Goal: Information Seeking & Learning: Learn about a topic

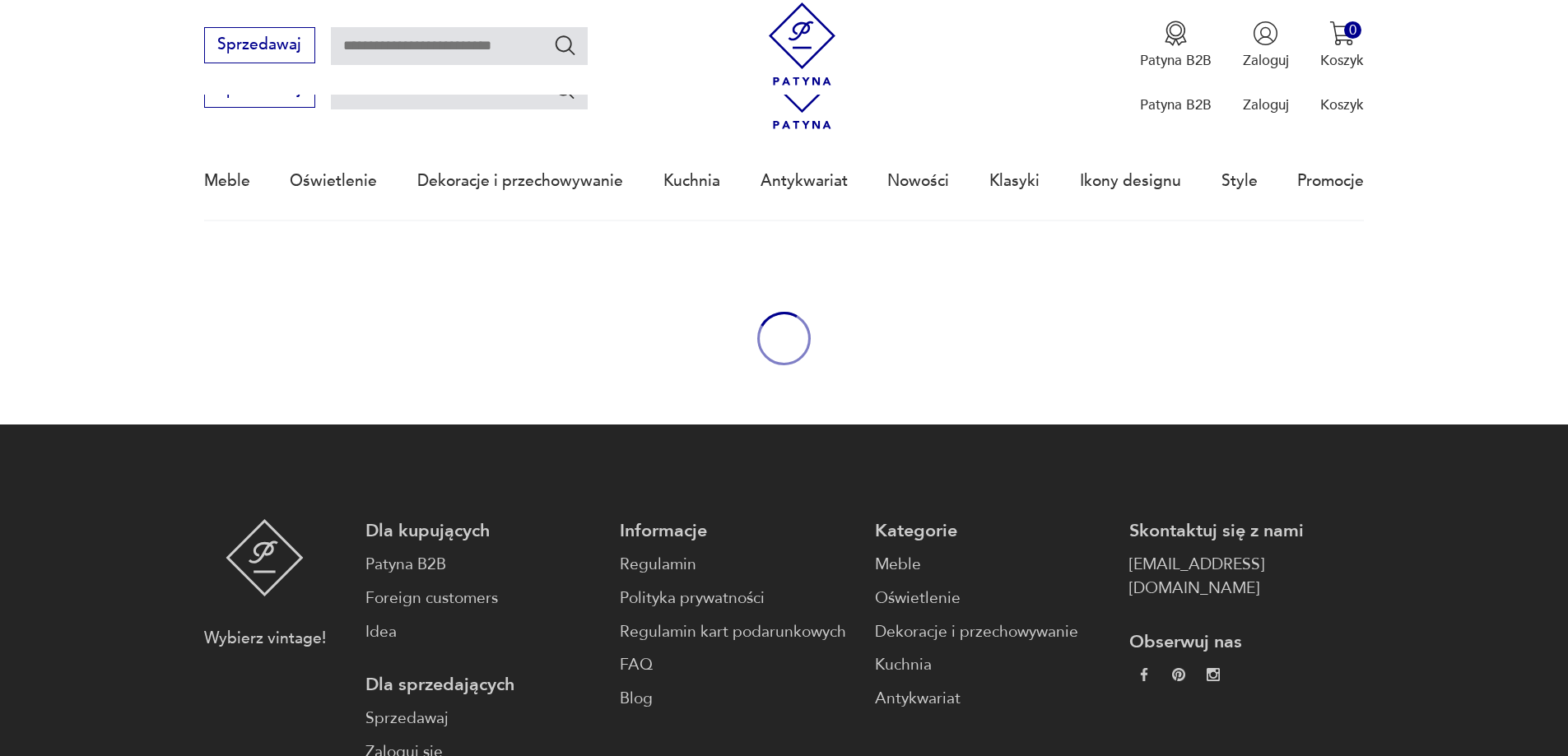
scroll to position [245, 0]
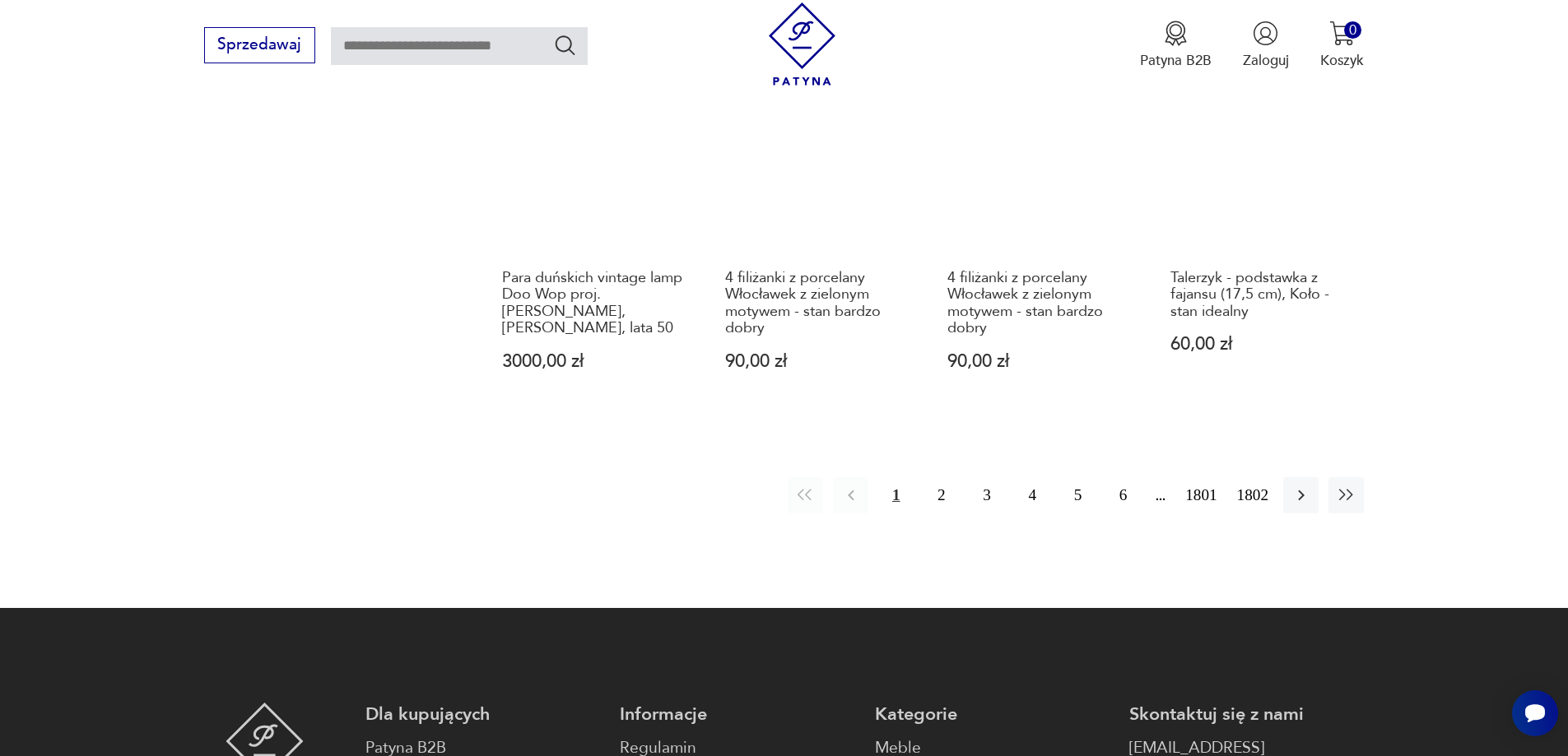
scroll to position [1594, 0]
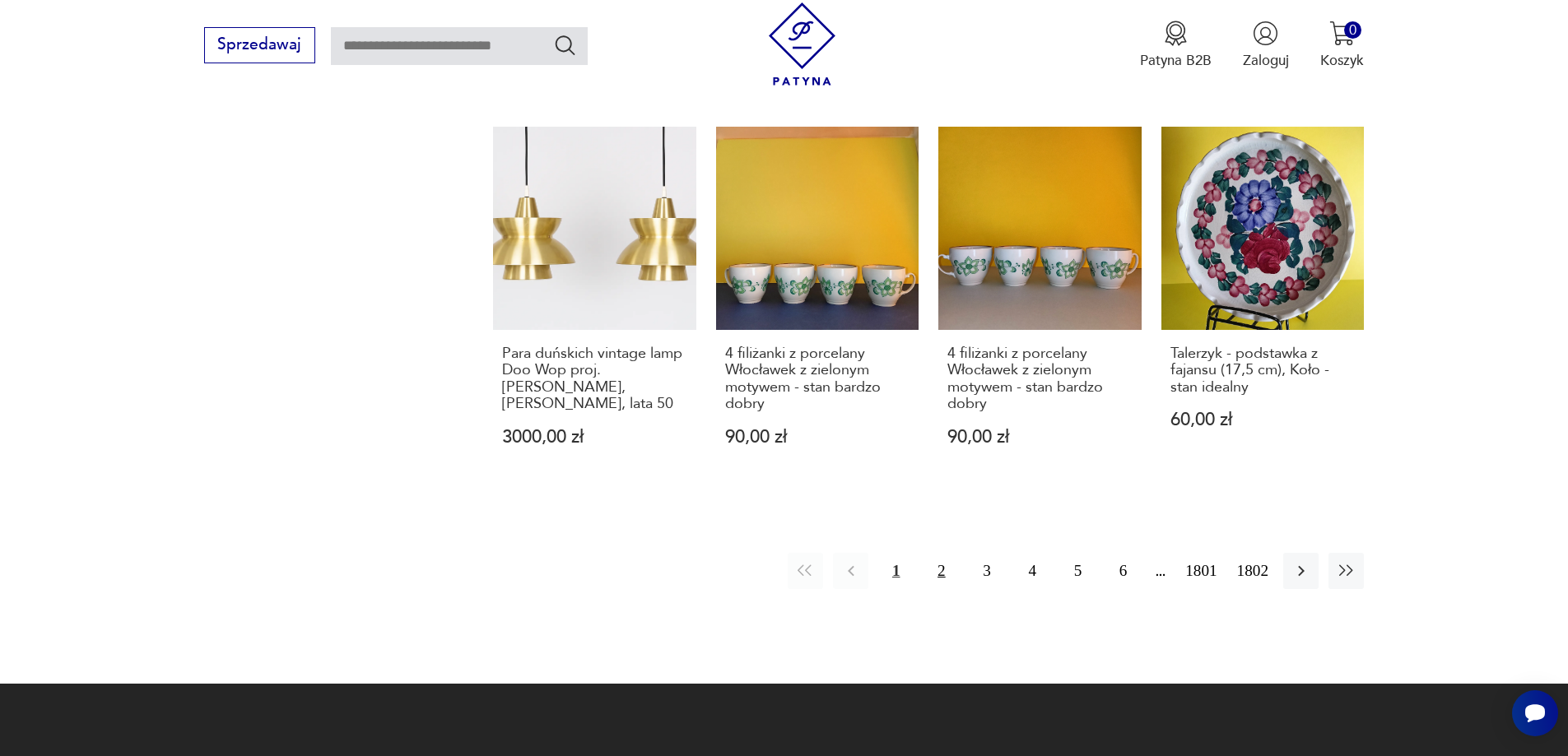
click at [932, 556] on button "2" at bounding box center [940, 570] width 36 height 36
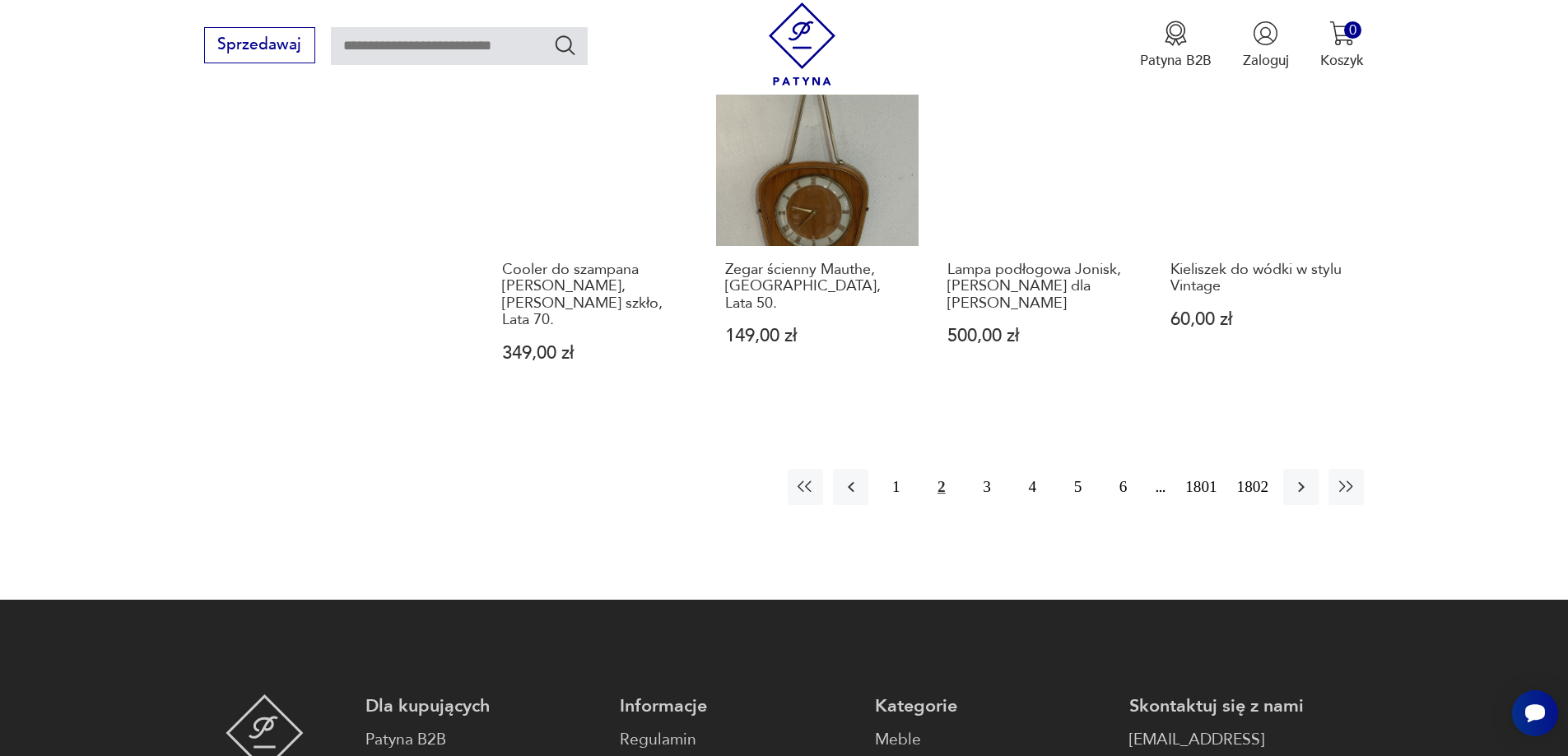
scroll to position [1760, 0]
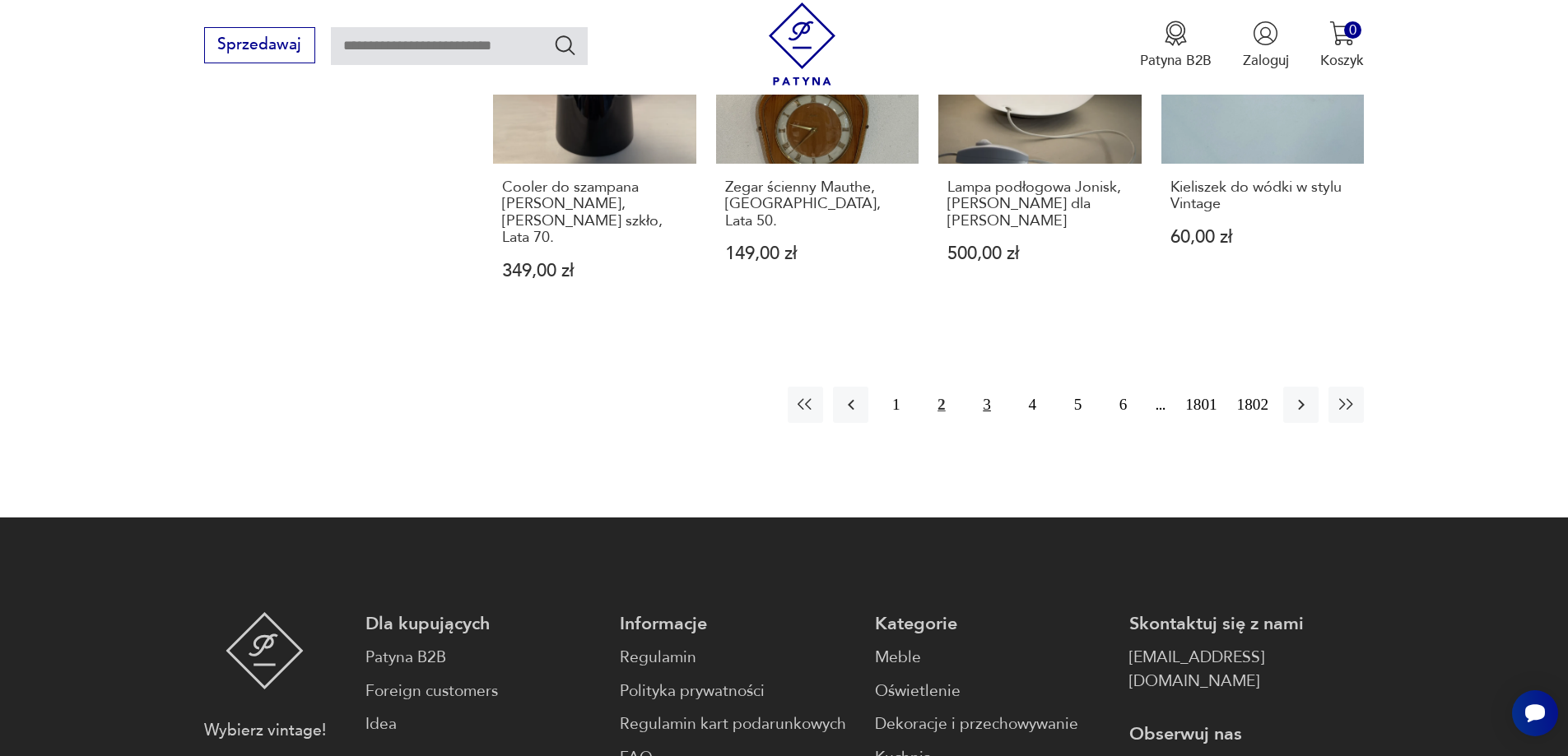
click at [982, 387] on button "3" at bounding box center [986, 404] width 36 height 36
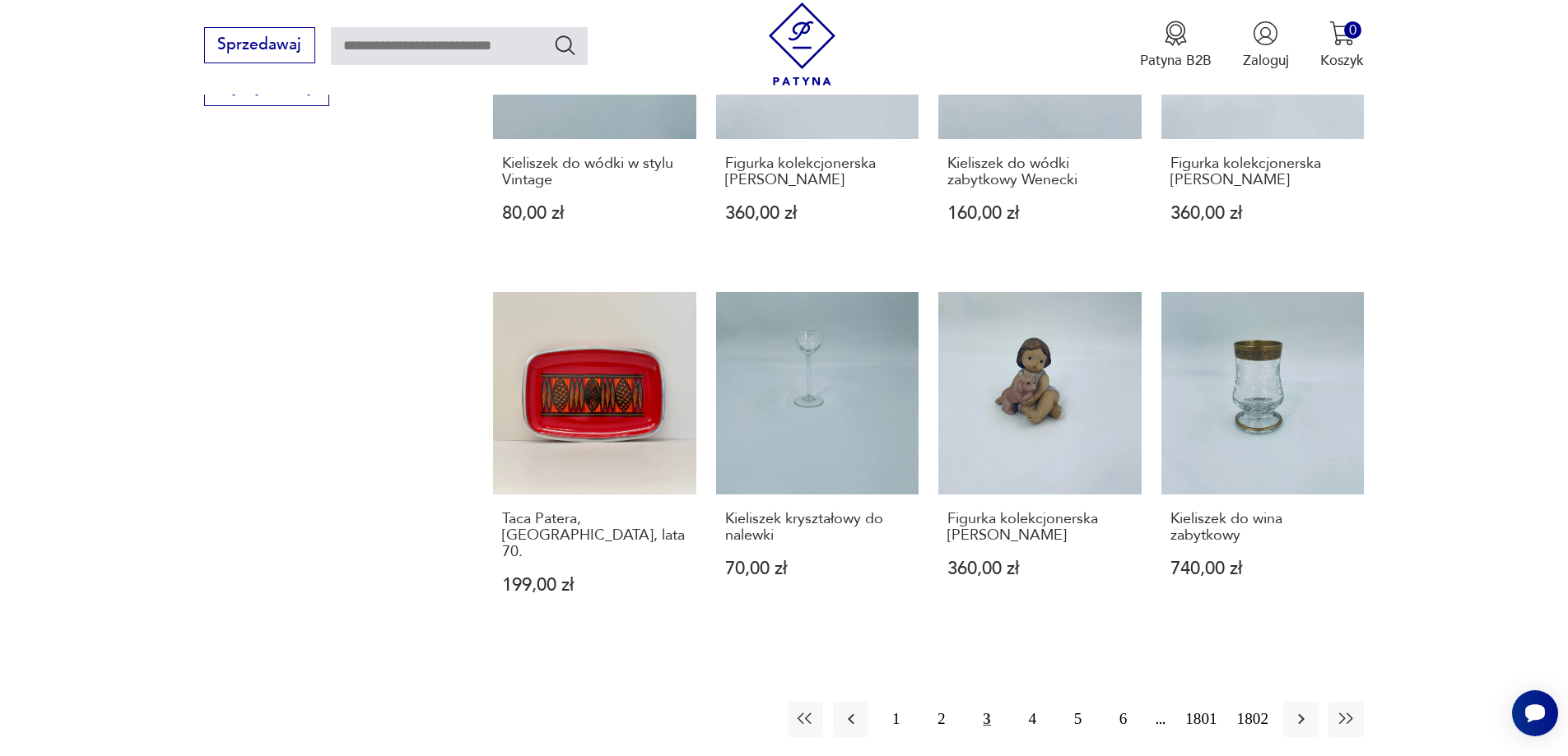
scroll to position [1431, 0]
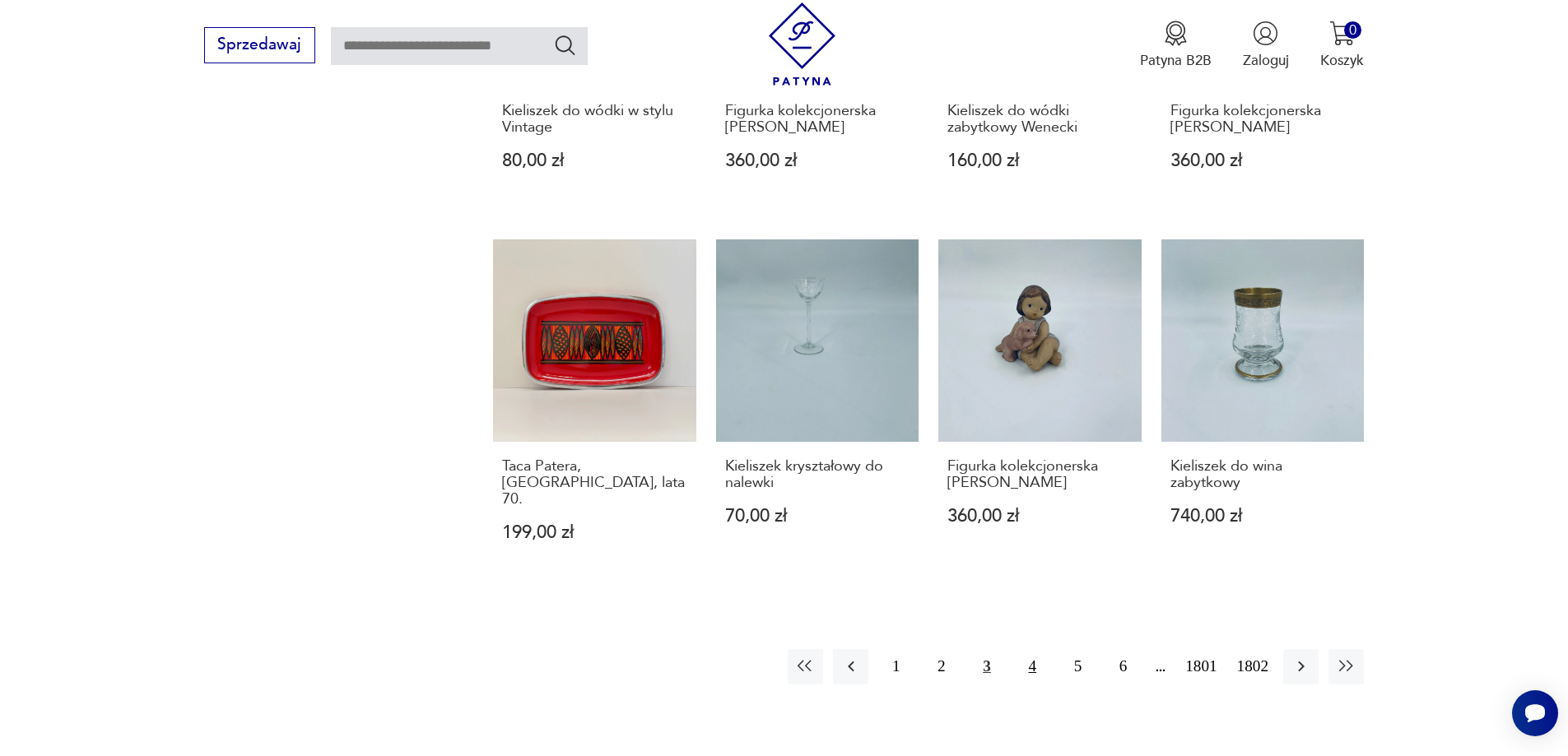
click at [1040, 660] on button "4" at bounding box center [1032, 667] width 36 height 36
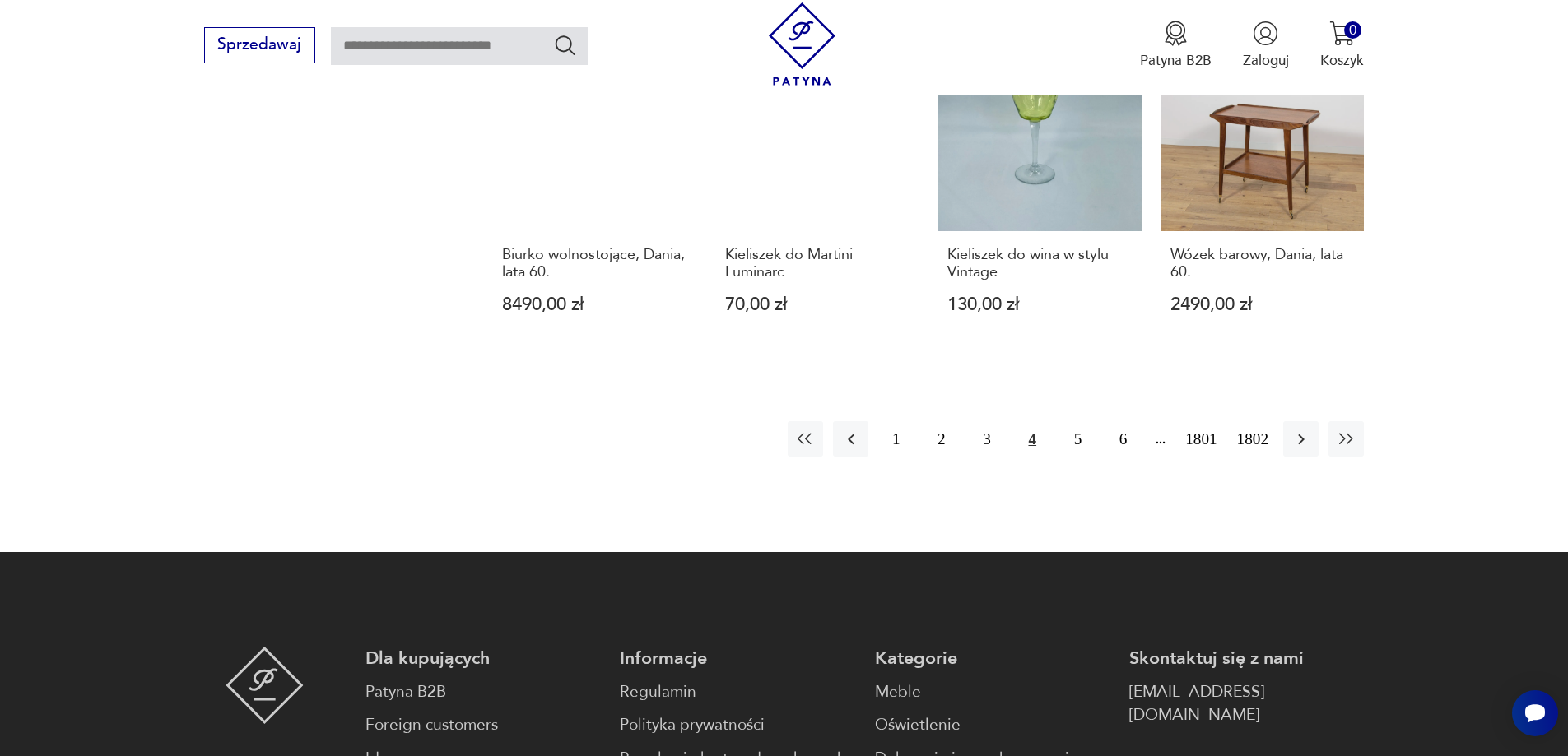
scroll to position [1760, 0]
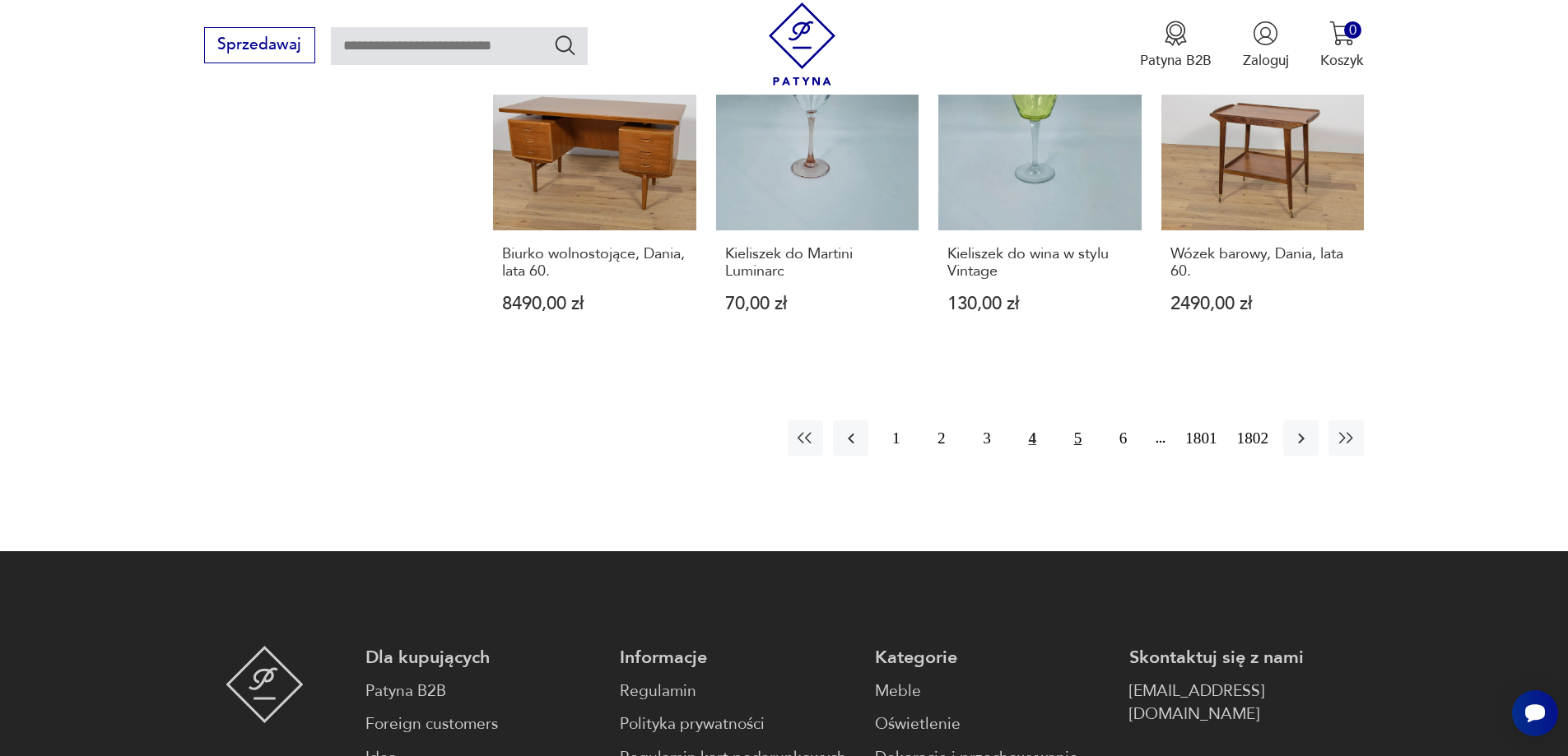
click at [1074, 421] on button "5" at bounding box center [1077, 438] width 36 height 36
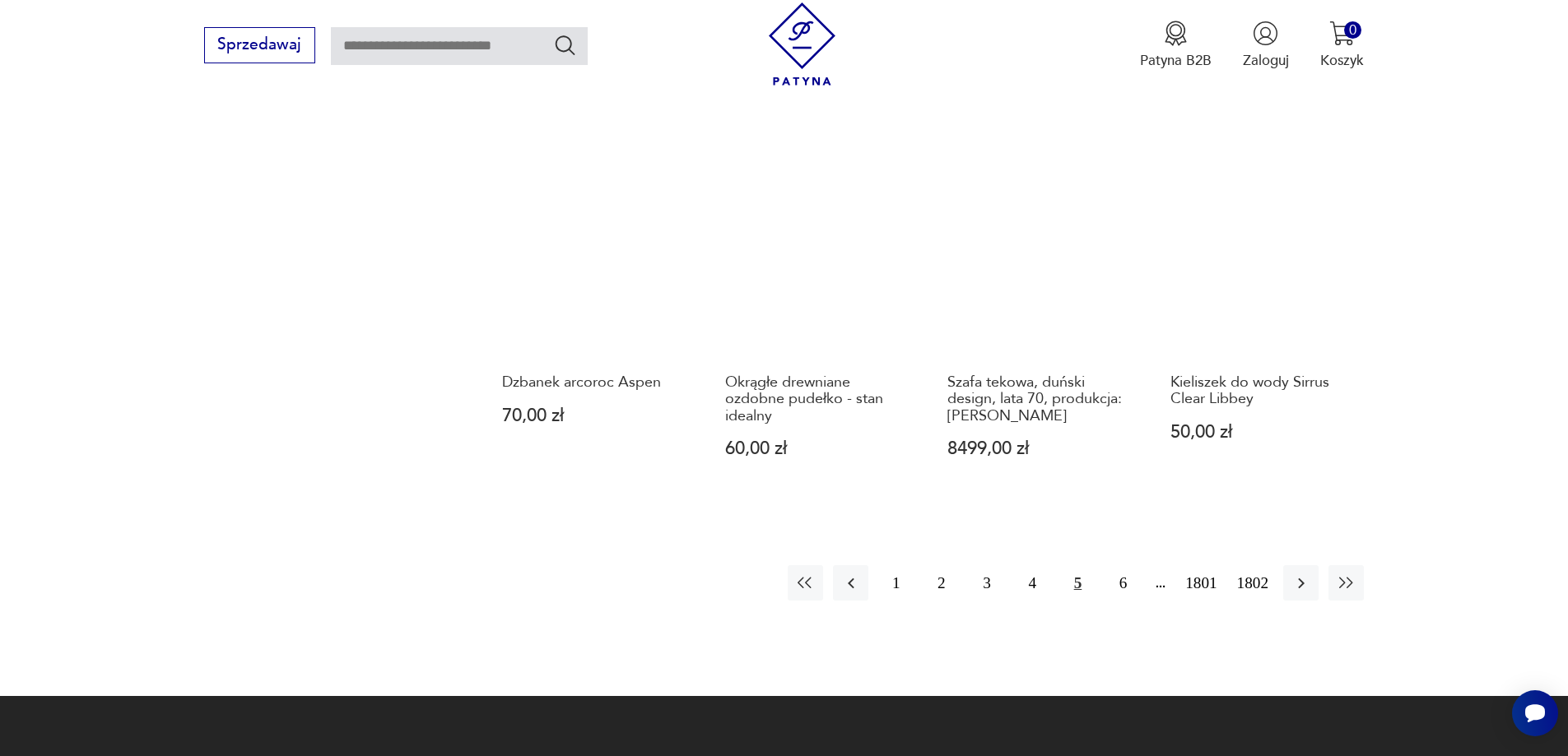
scroll to position [1595, 0]
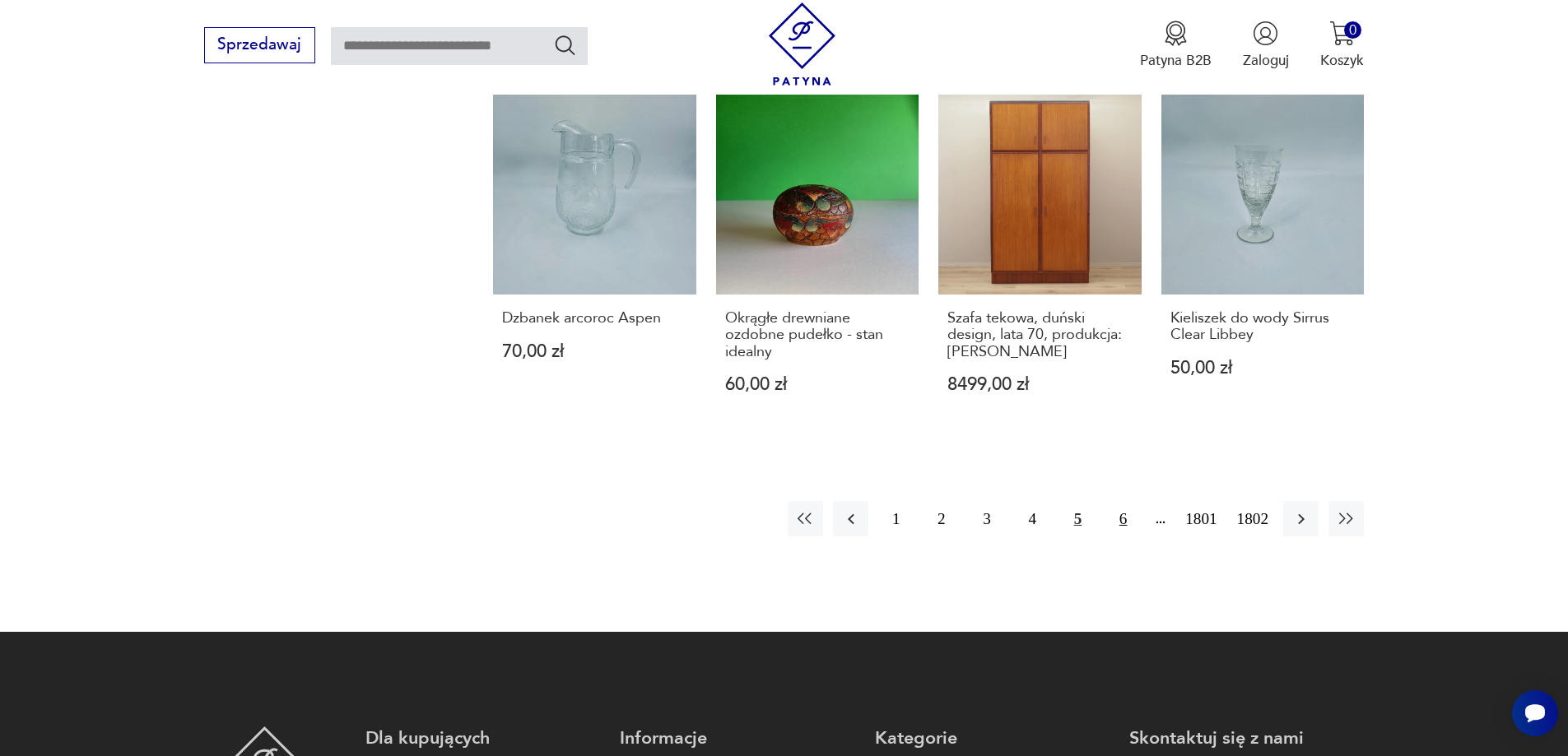
click at [1124, 523] on button "6" at bounding box center [1122, 518] width 36 height 36
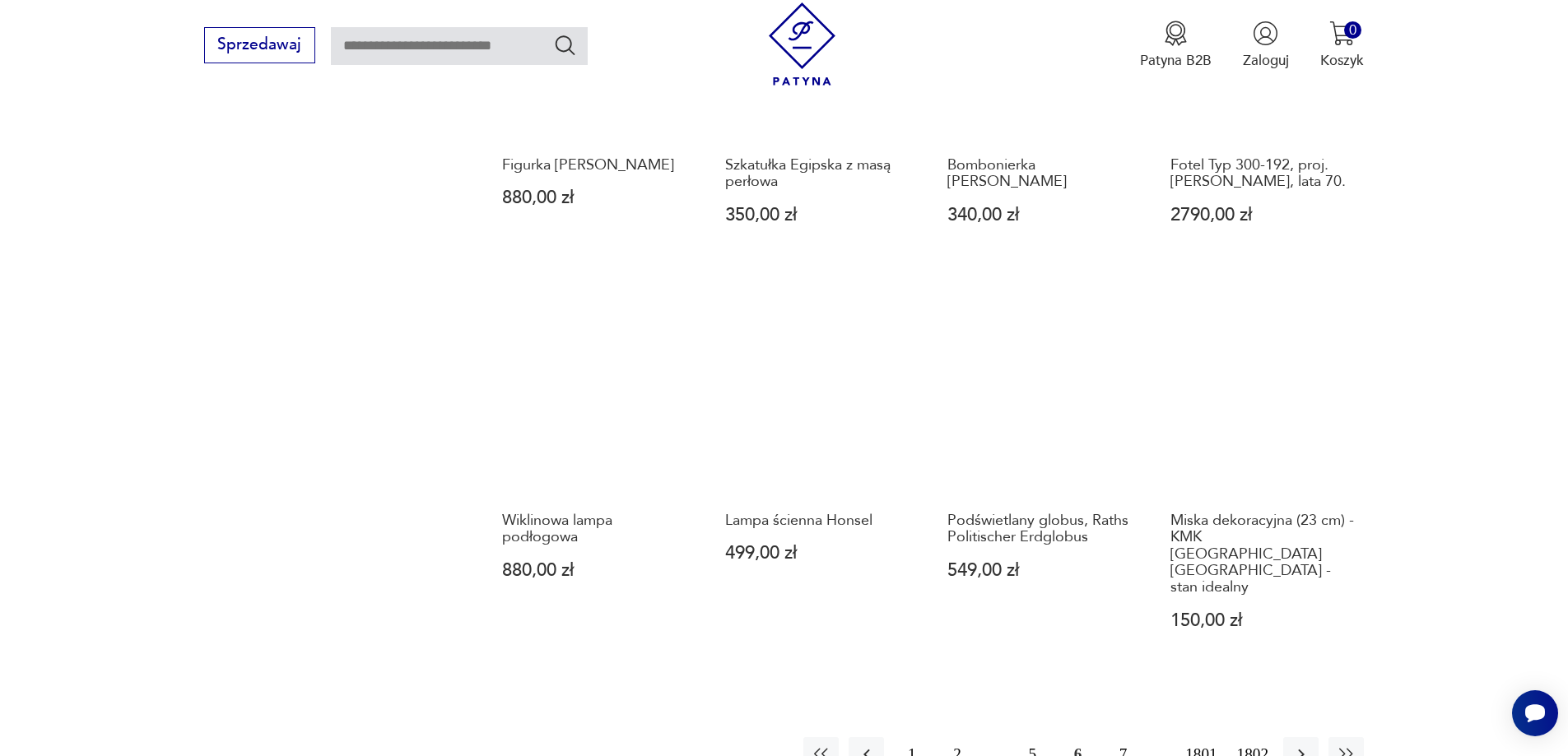
scroll to position [1595, 0]
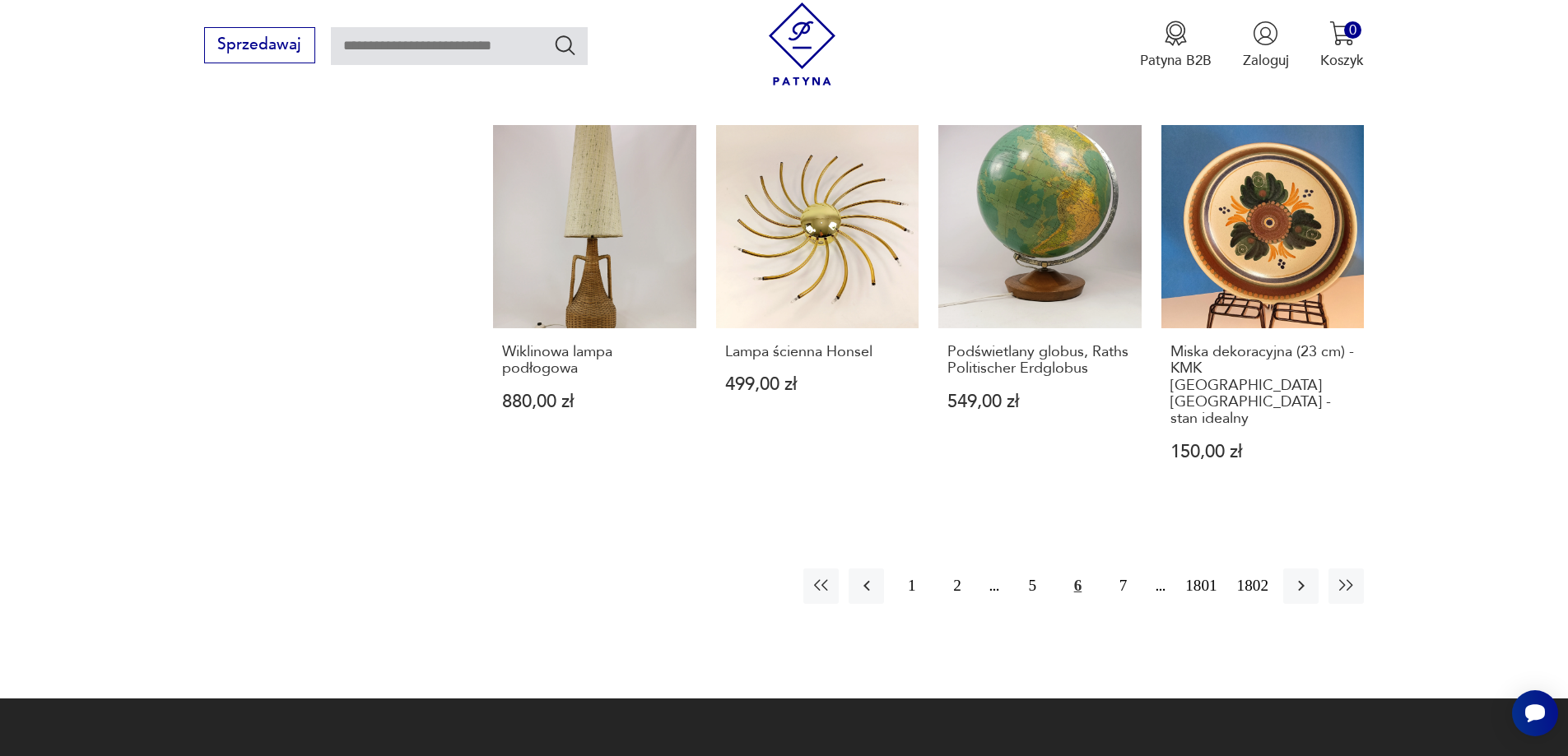
click at [499, 39] on input "text" at bounding box center [459, 46] width 257 height 38
type input "******"
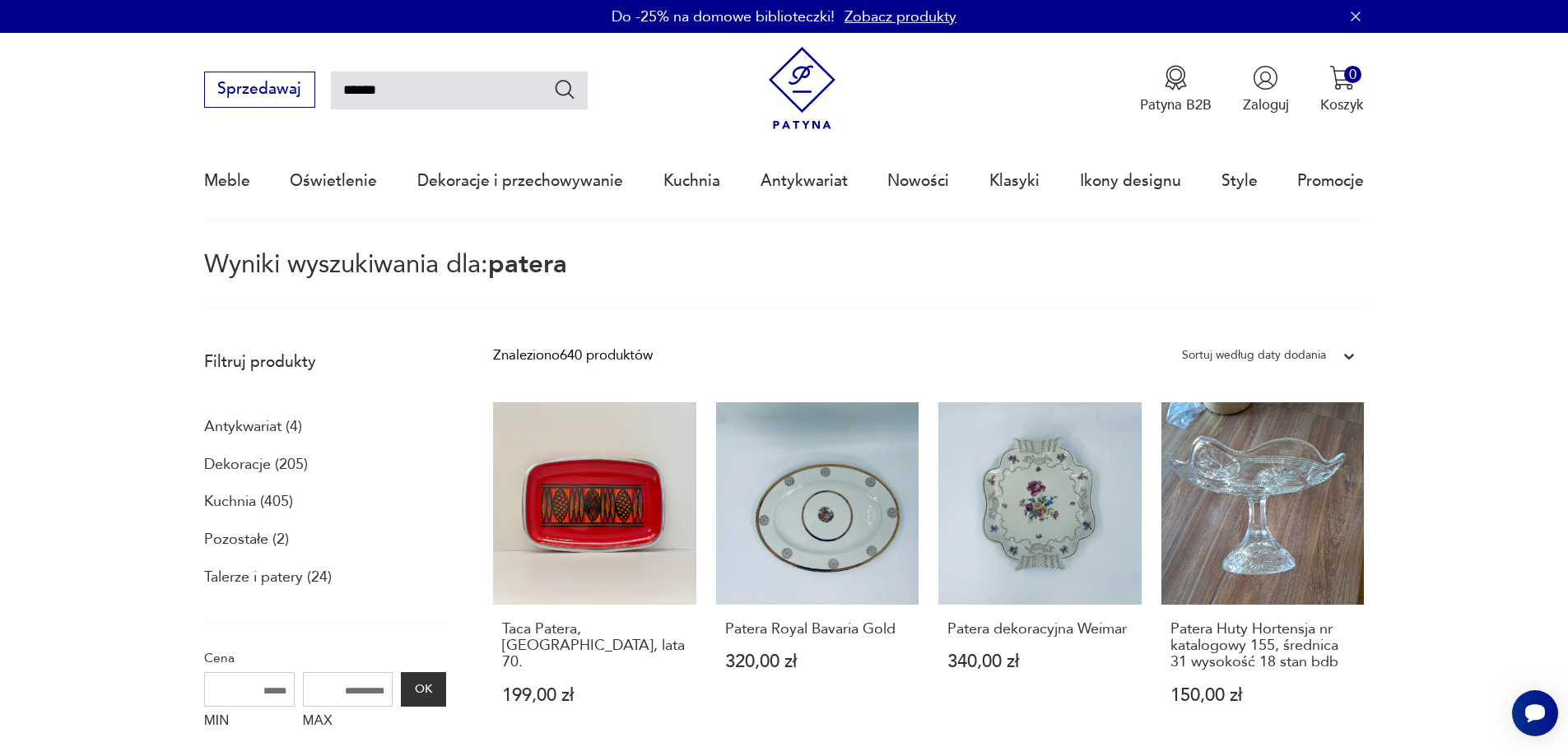
click at [1245, 353] on div "Sortuj według daty dodania" at bounding box center [1254, 354] width 144 height 21
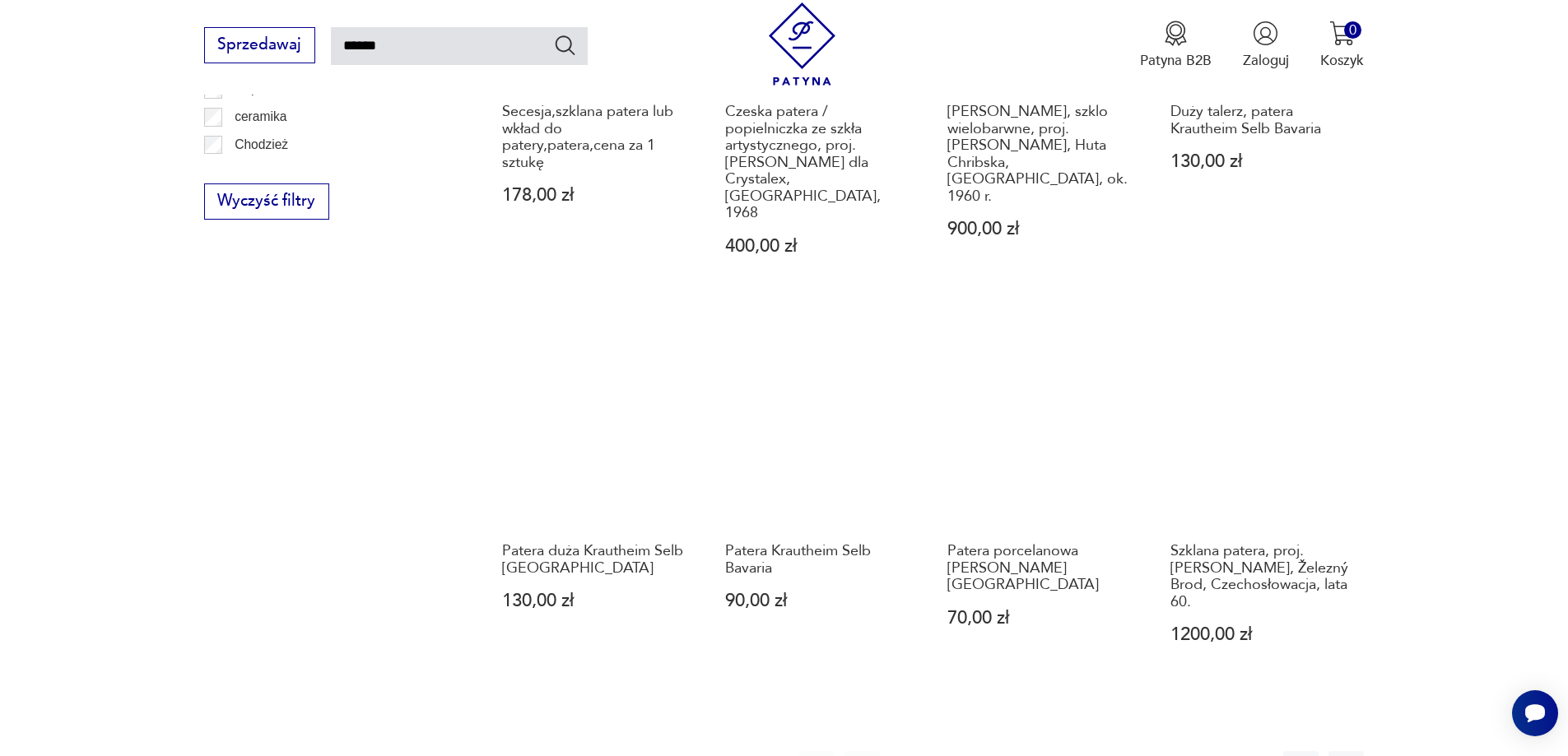
scroll to position [1481, 0]
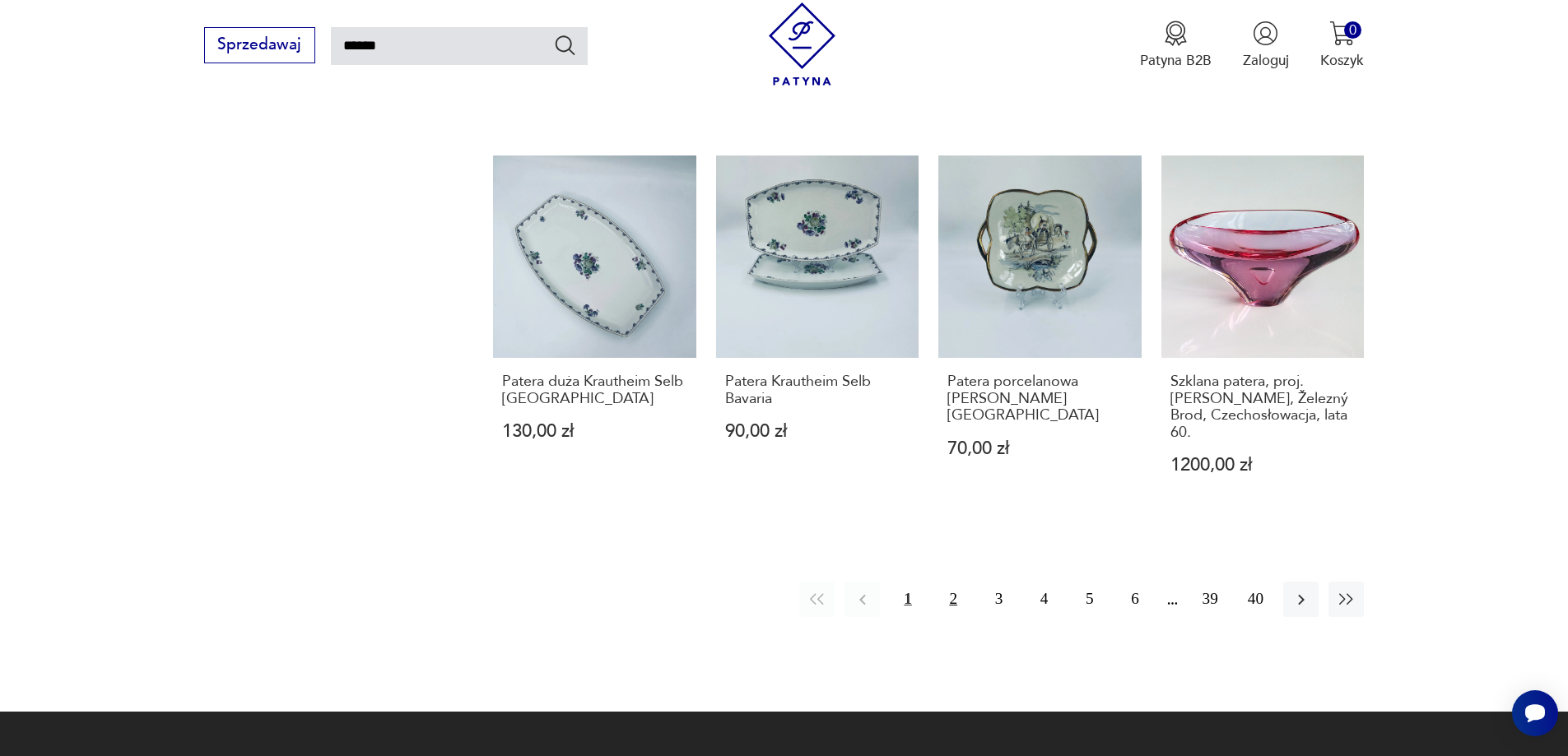
click at [955, 582] on button "2" at bounding box center [953, 599] width 36 height 36
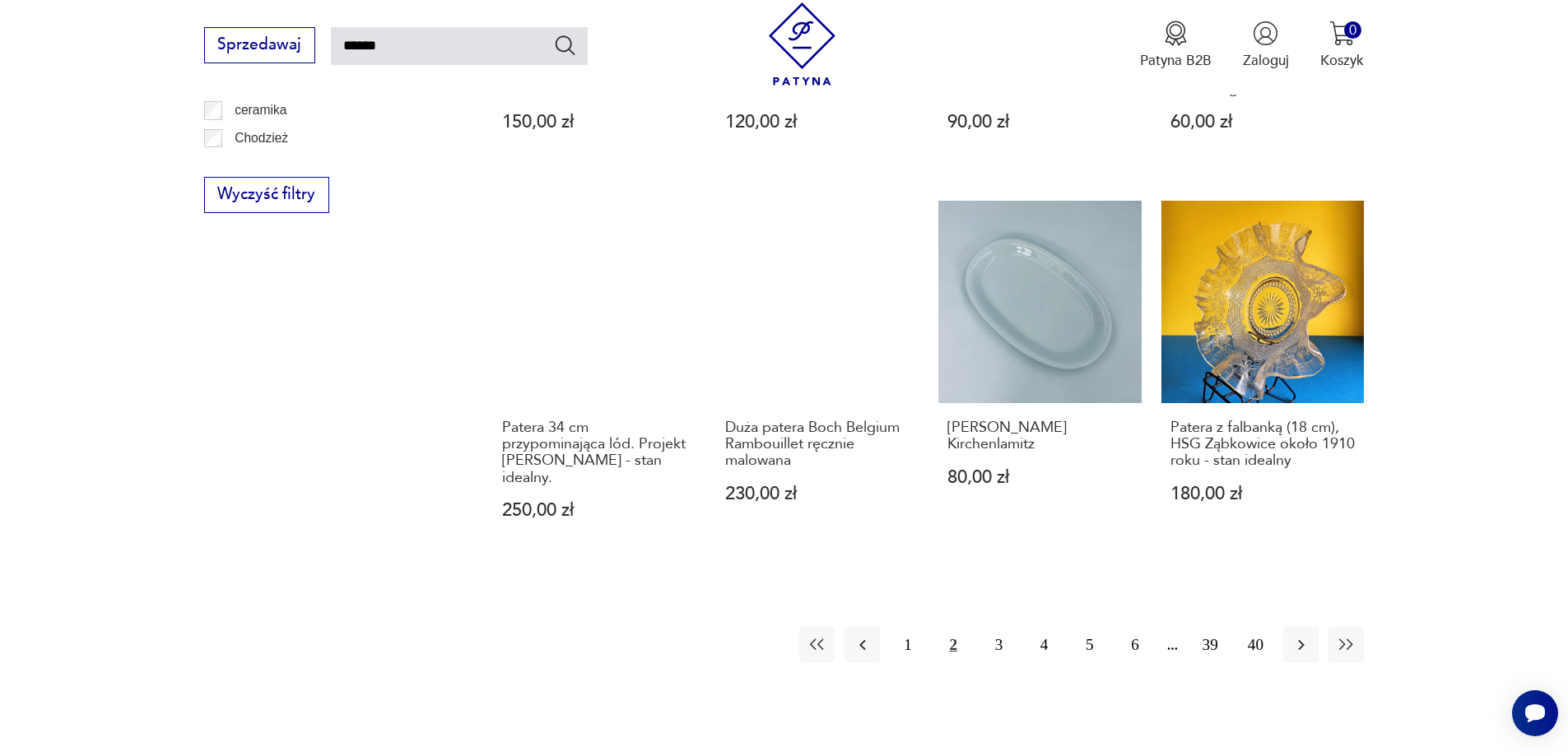
scroll to position [1576, 0]
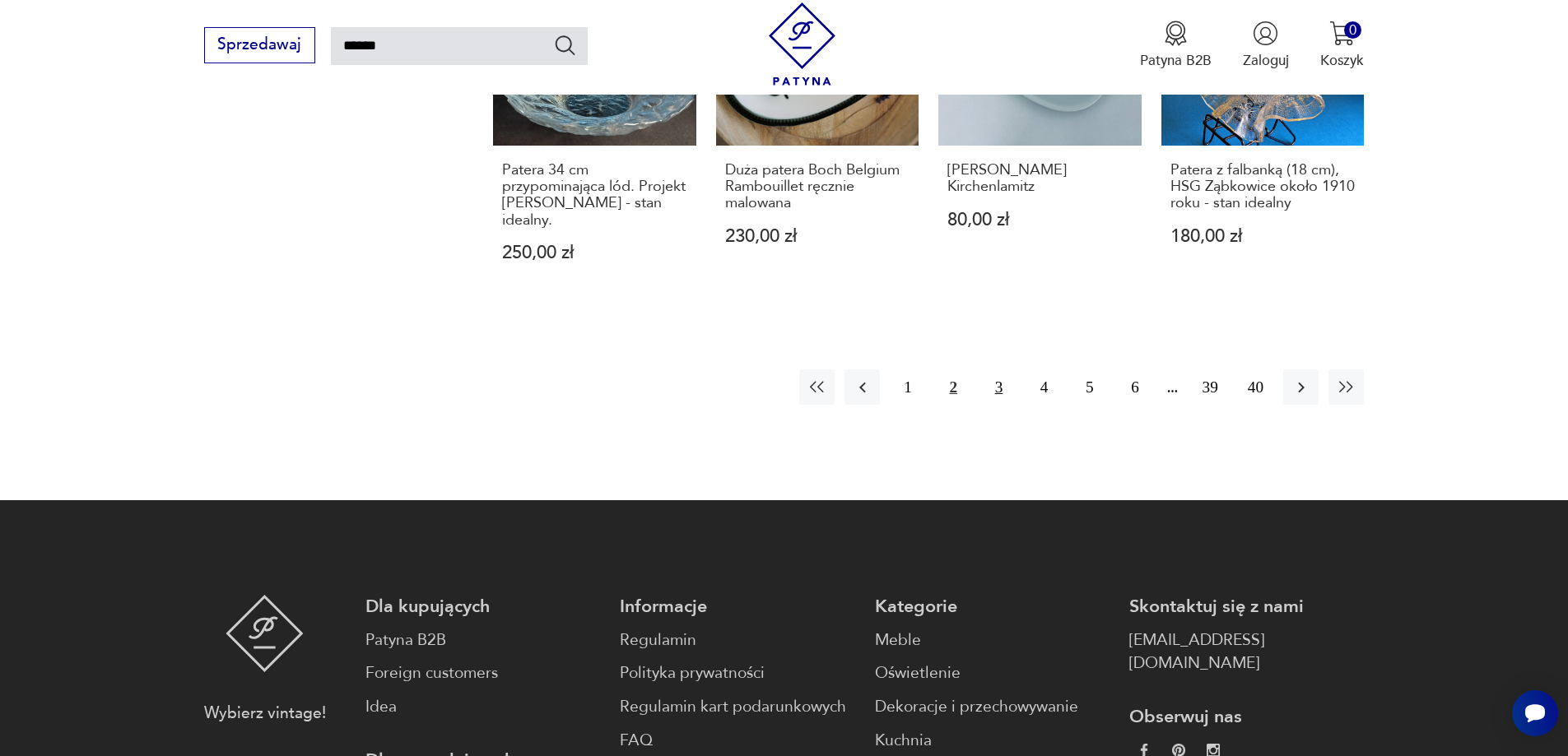
click at [1002, 370] on button "3" at bounding box center [999, 387] width 36 height 36
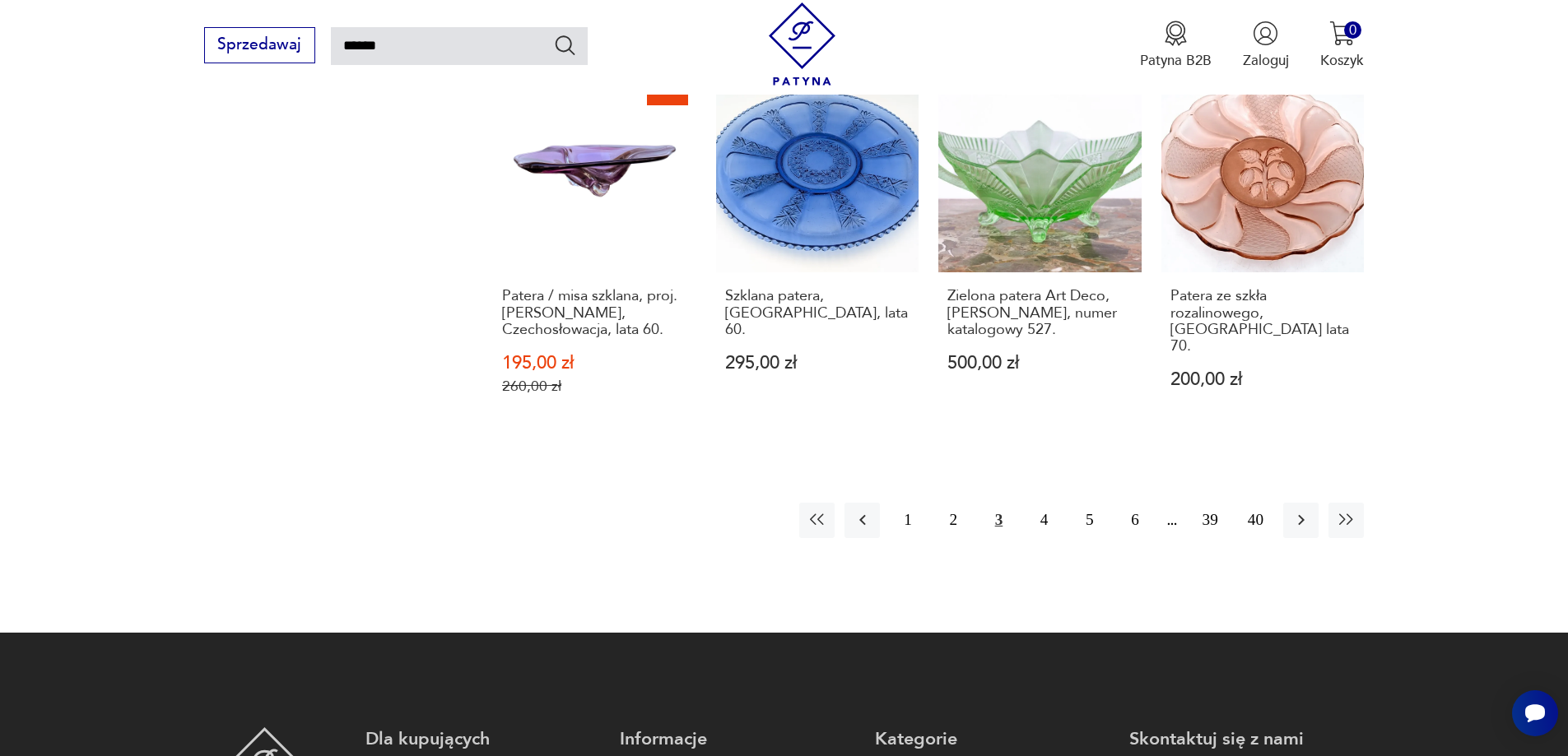
scroll to position [1740, 0]
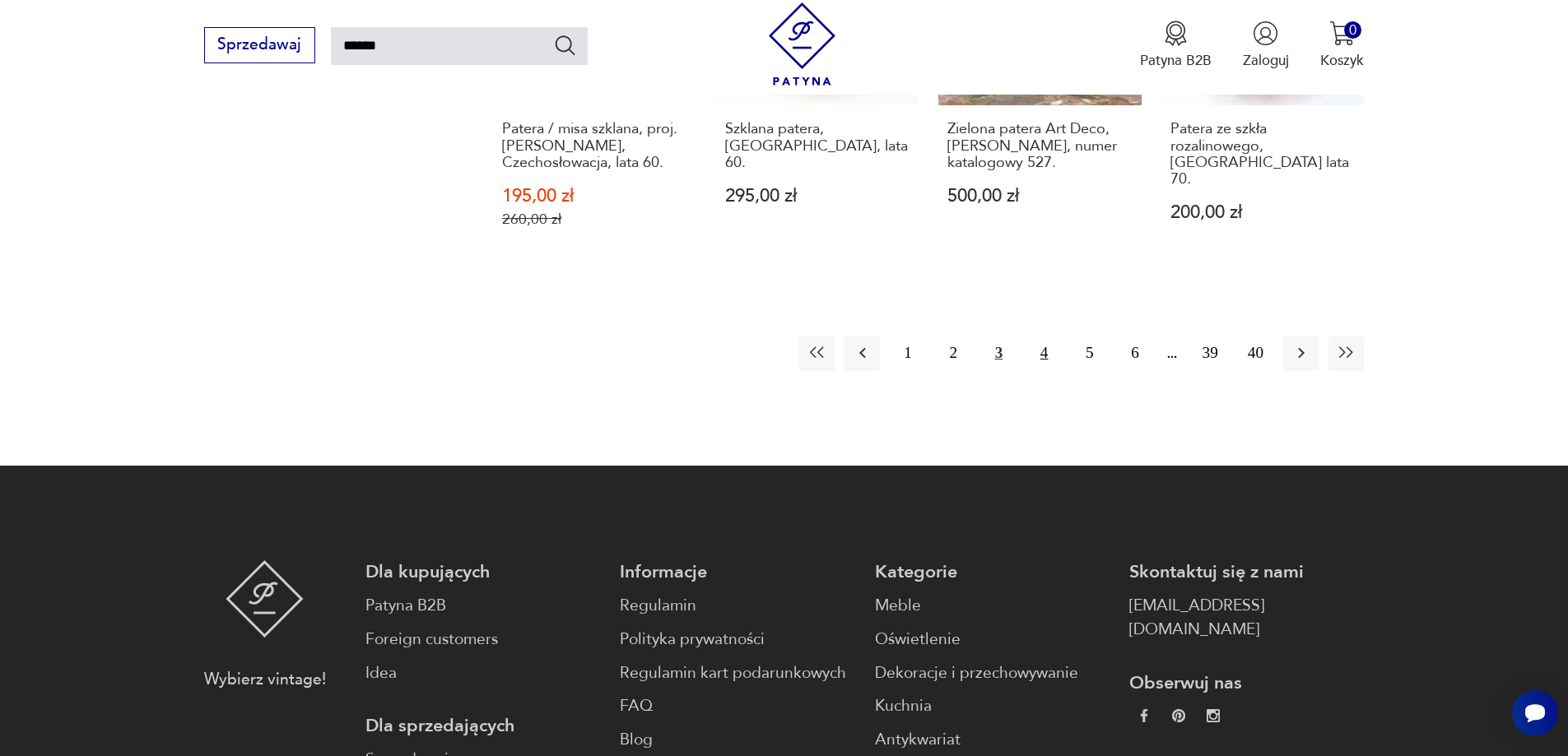
click at [1050, 336] on button "4" at bounding box center [1043, 353] width 36 height 36
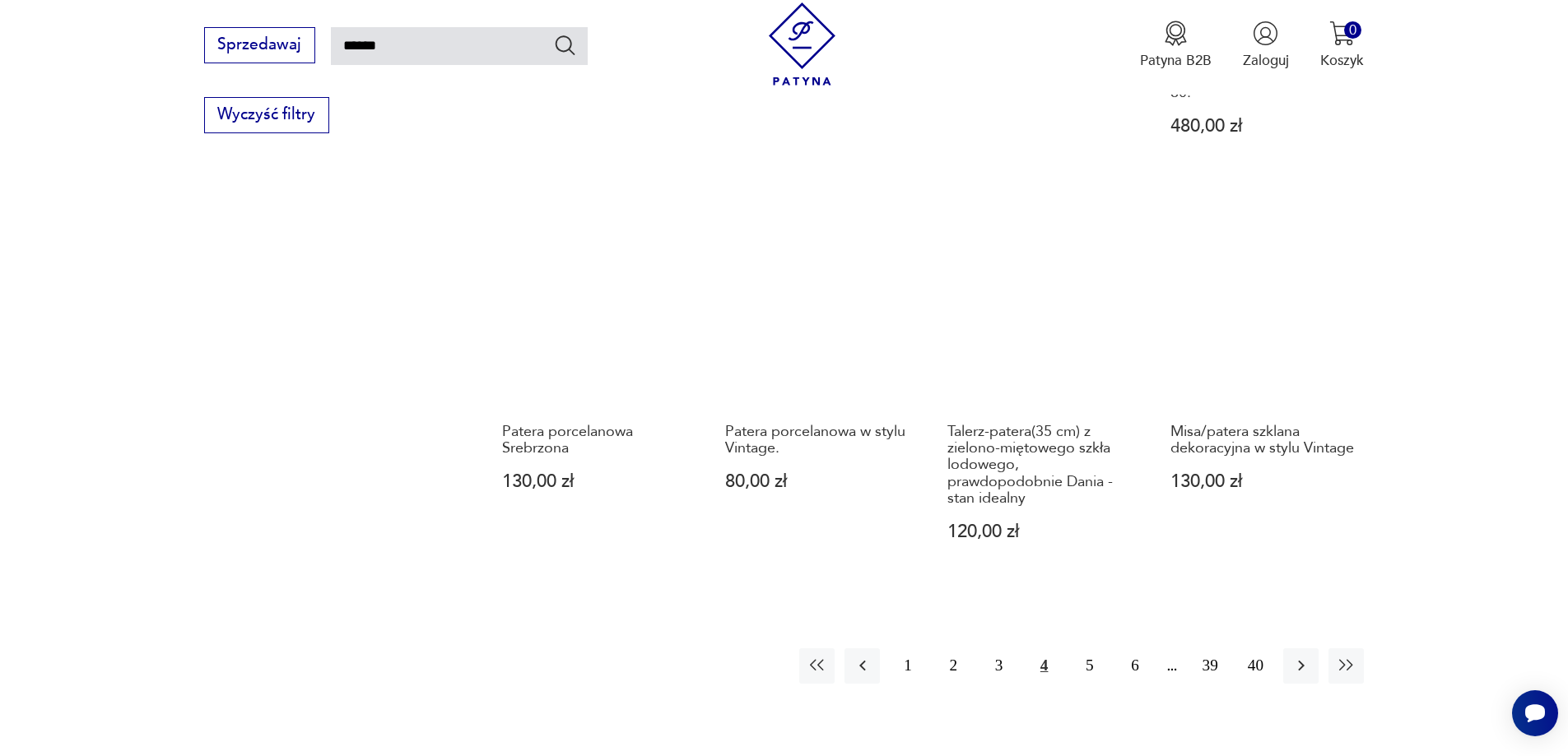
scroll to position [1411, 0]
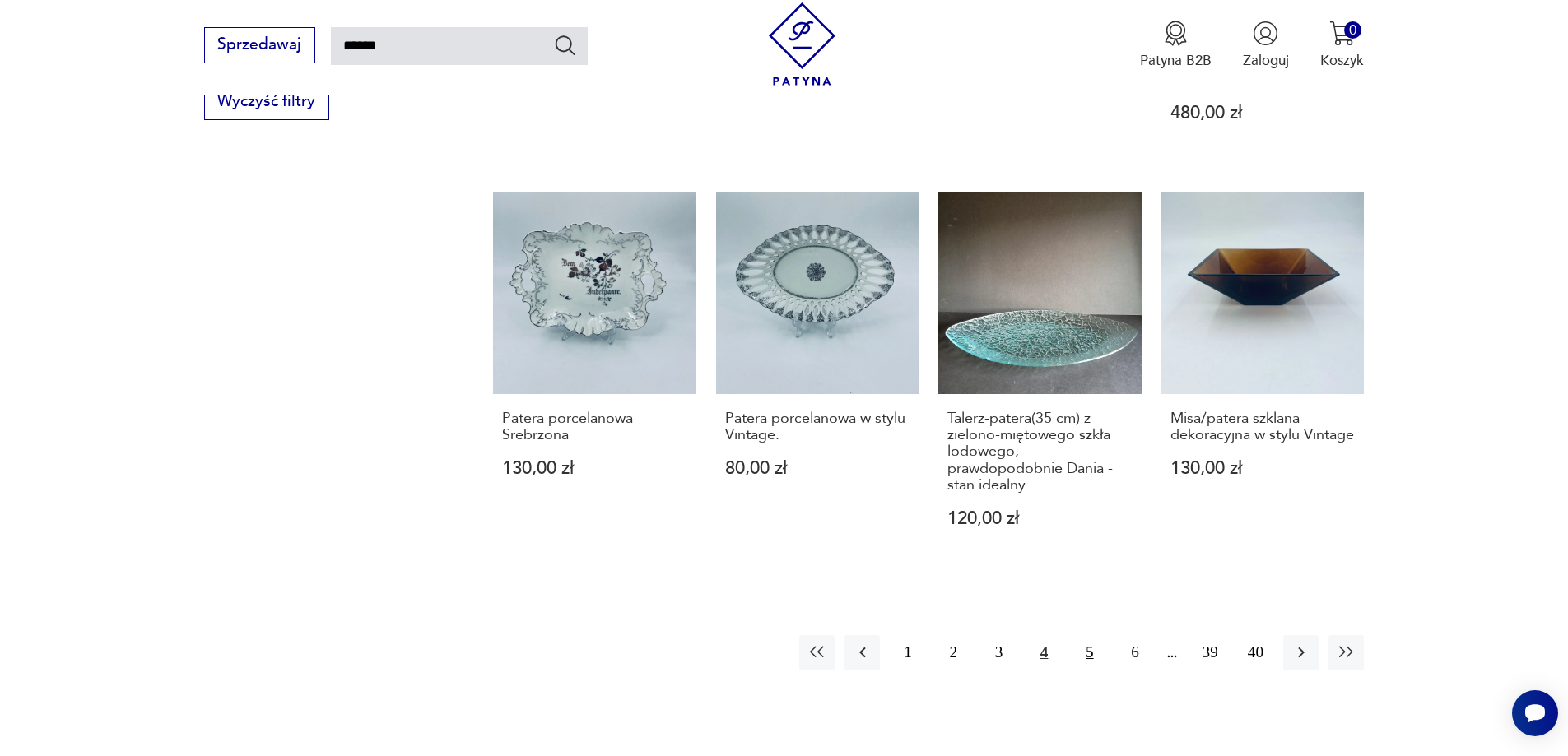
click at [1094, 635] on button "5" at bounding box center [1089, 652] width 36 height 36
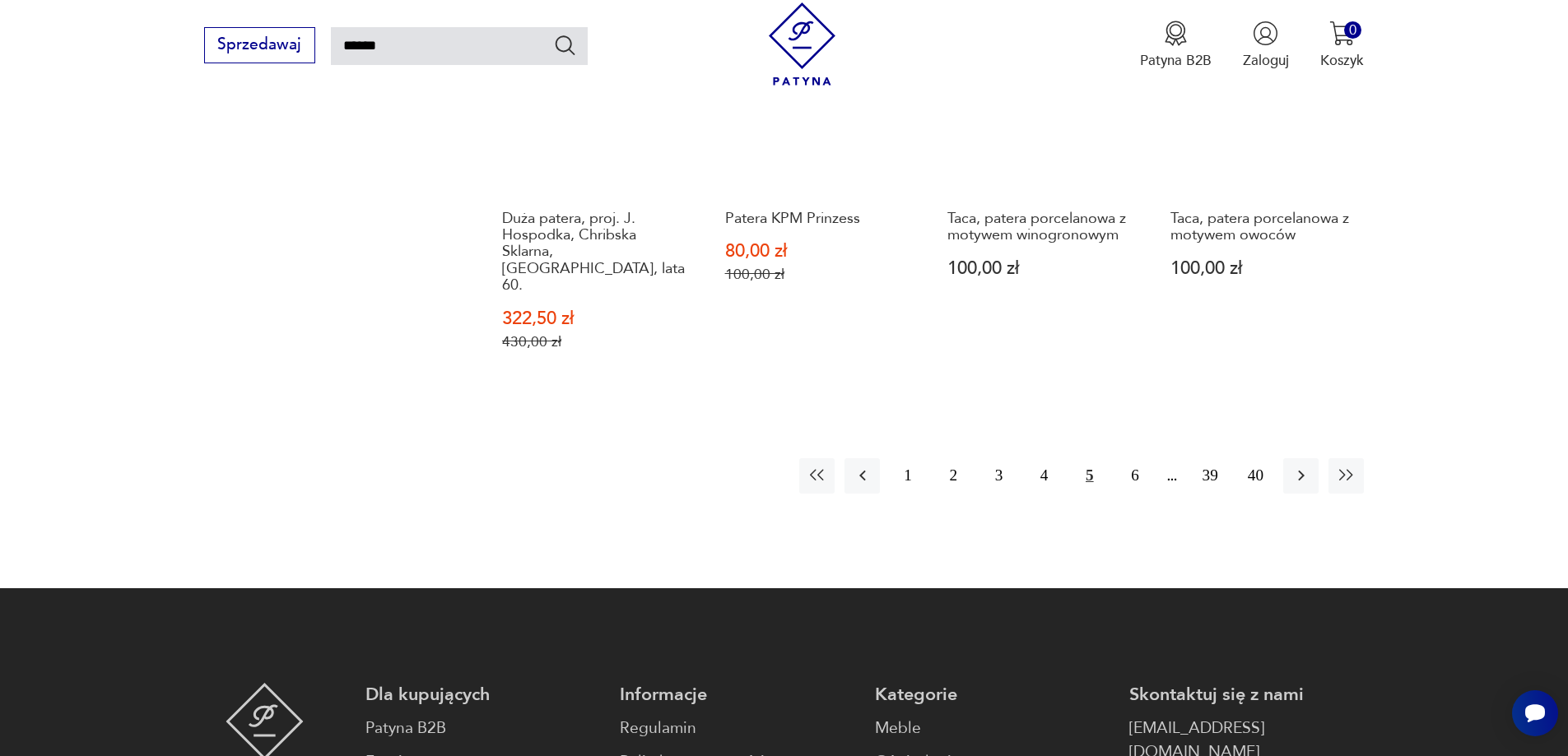
scroll to position [1658, 0]
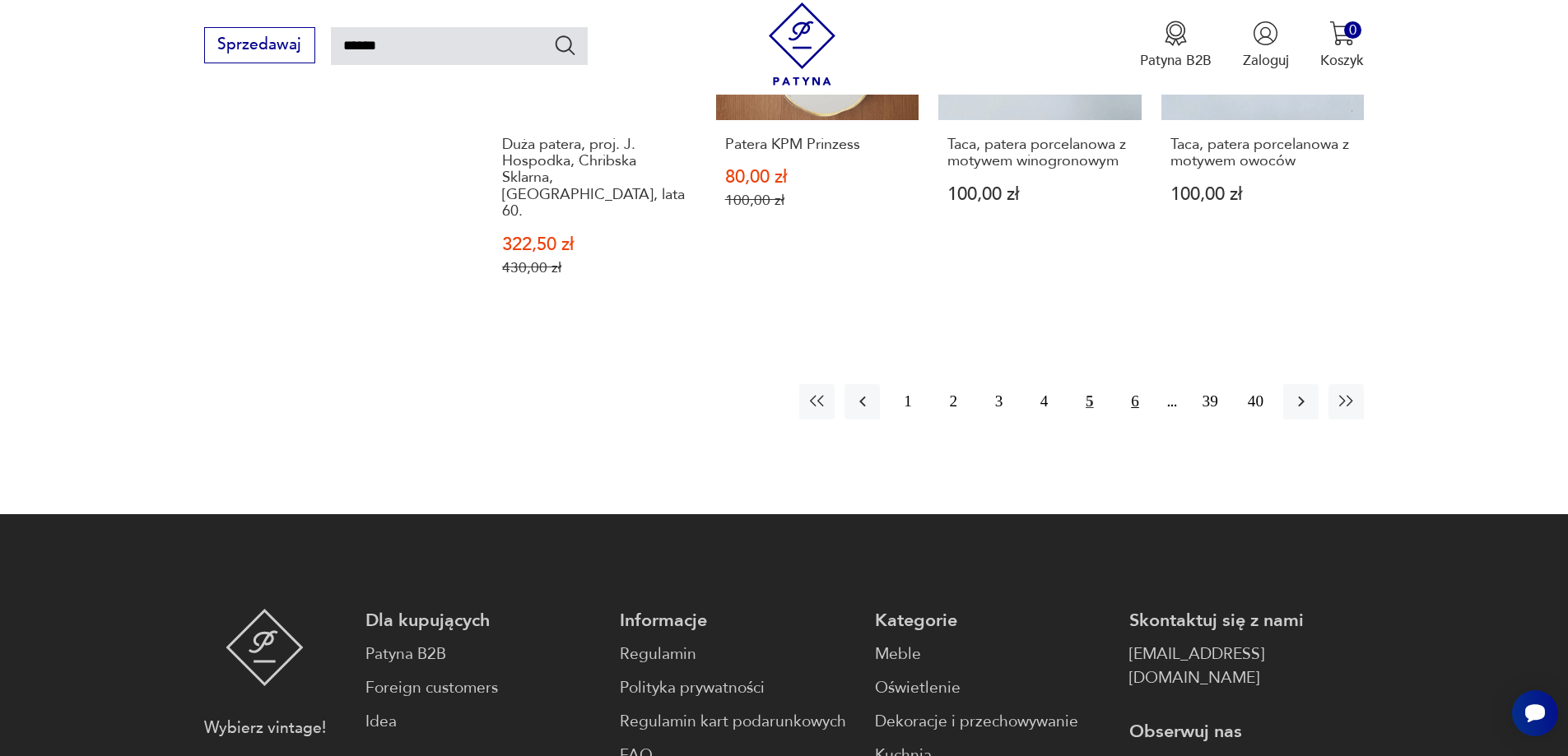
click at [1134, 384] on button "6" at bounding box center [1134, 402] width 36 height 36
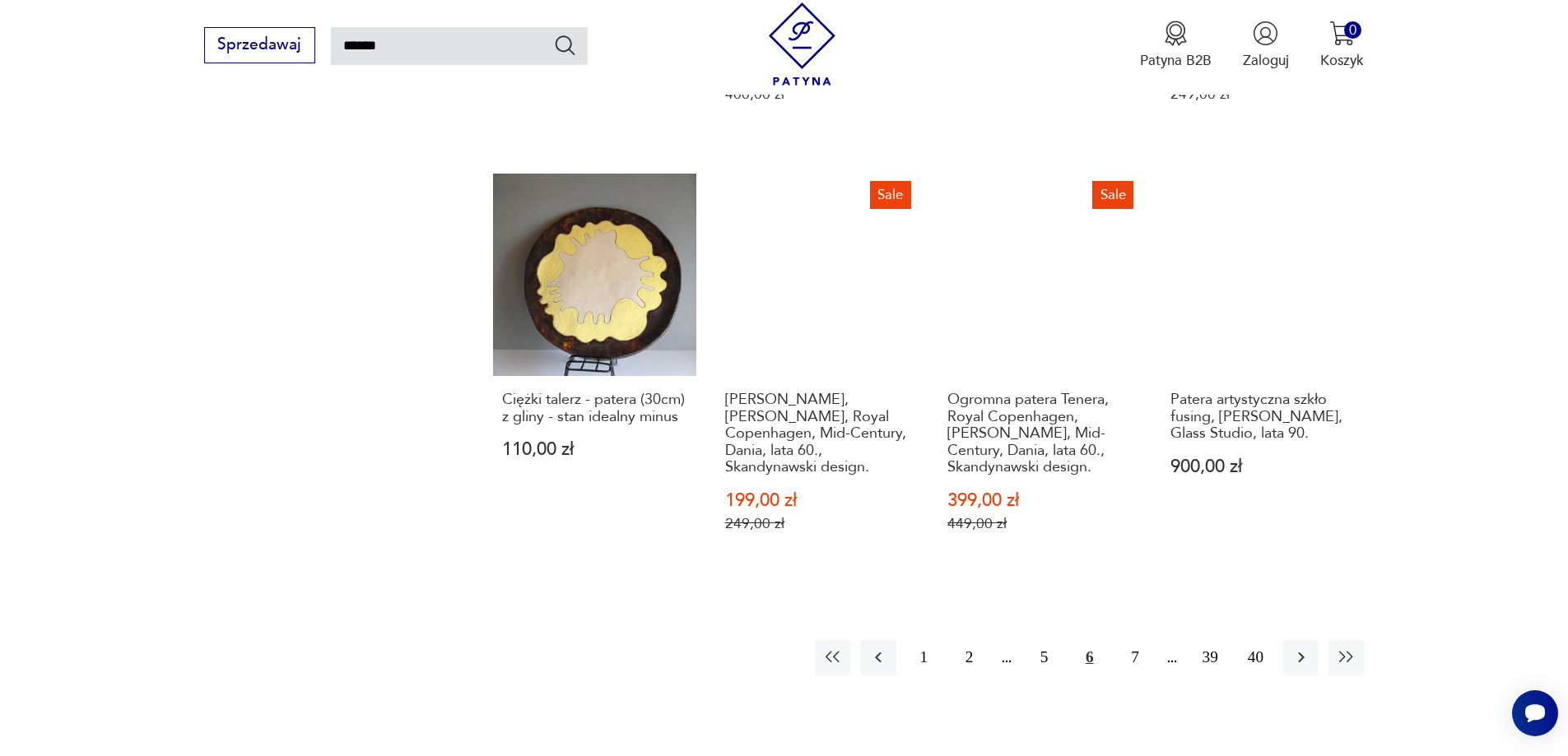
scroll to position [1493, 0]
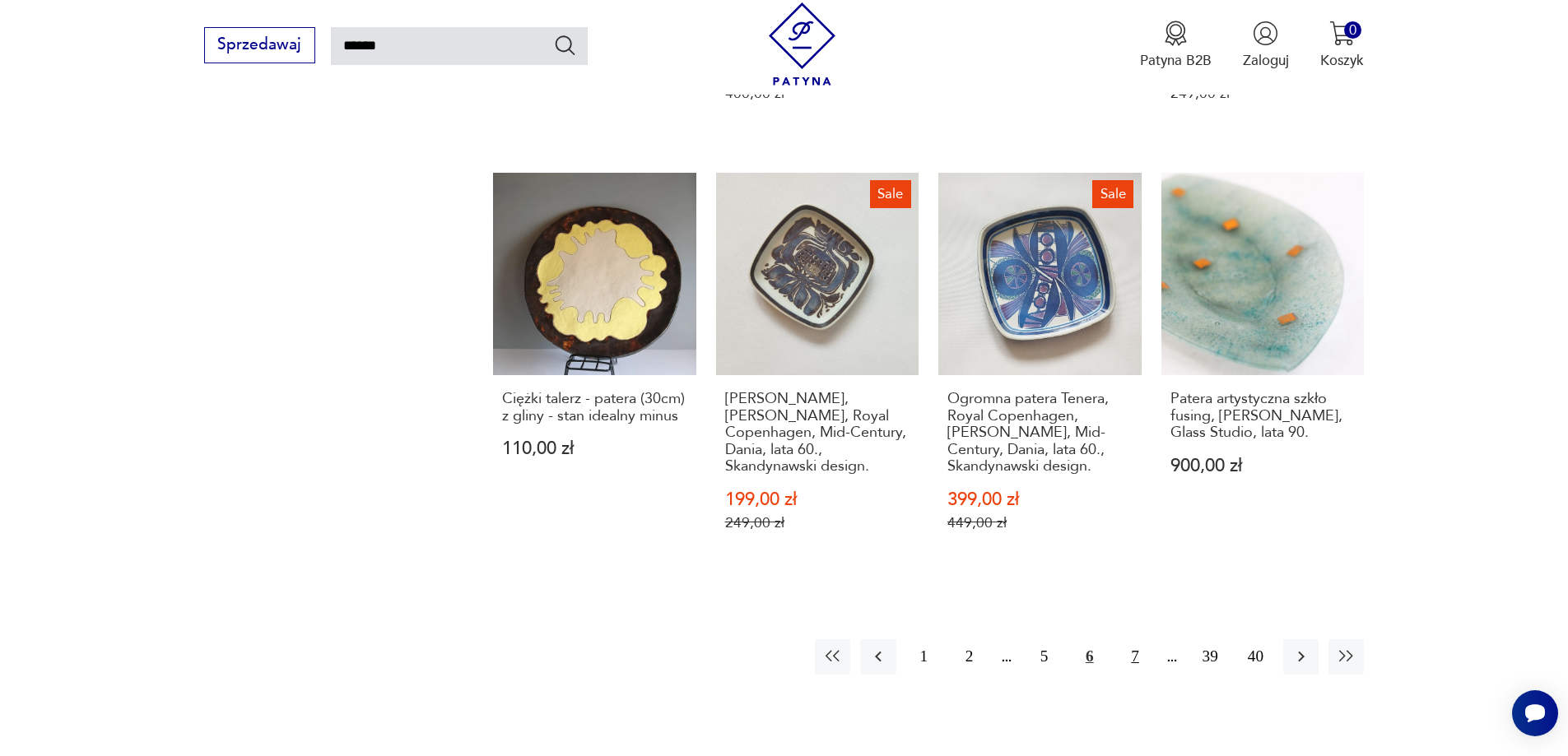
click at [1149, 639] on button "7" at bounding box center [1134, 657] width 36 height 36
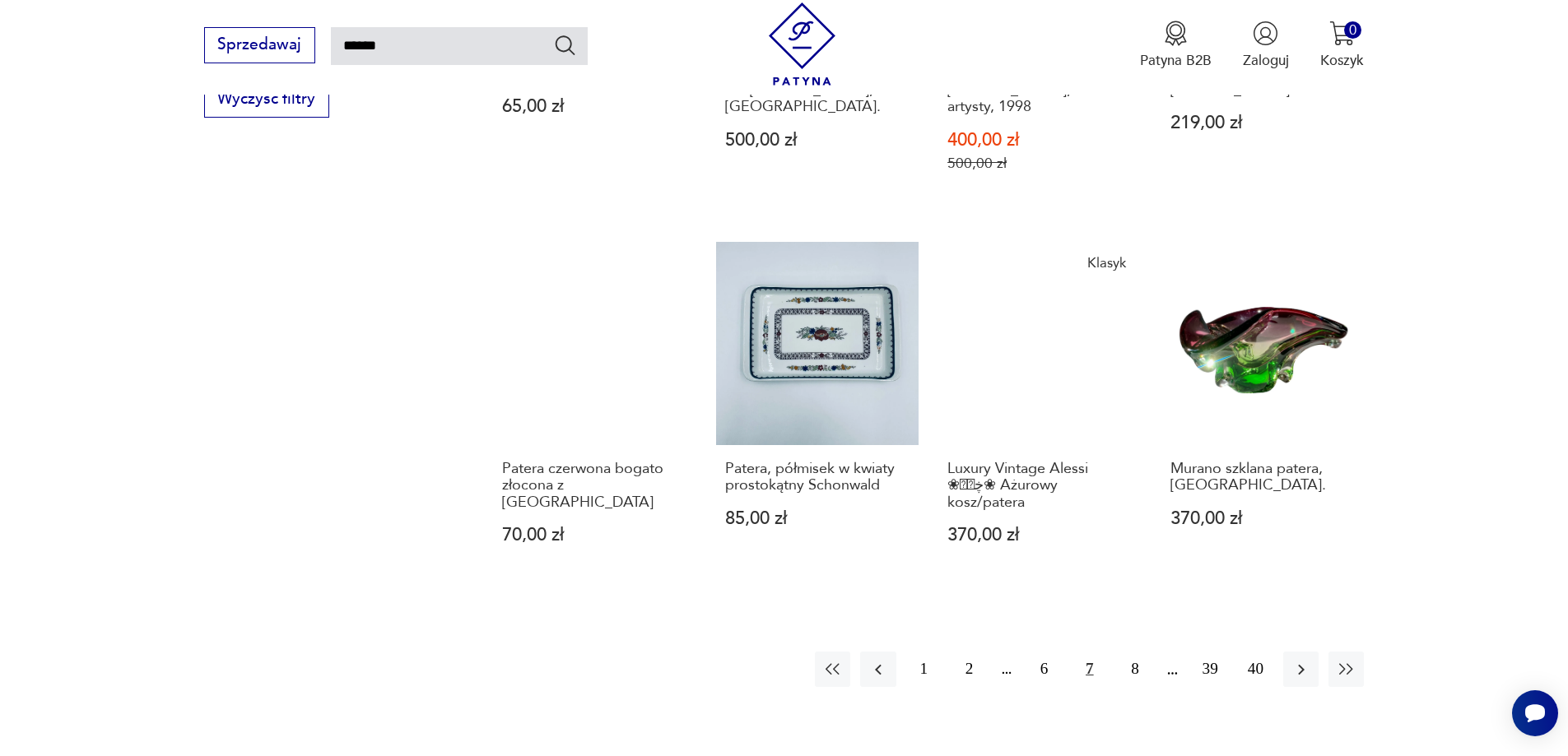
scroll to position [1576, 0]
